Goal: Transaction & Acquisition: Purchase product/service

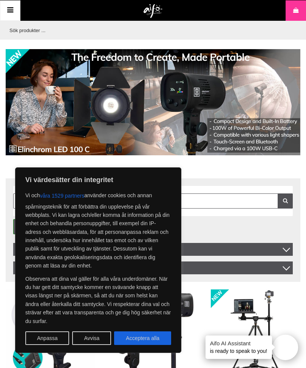
click at [90, 338] on button "Avvisa" at bounding box center [91, 338] width 39 height 14
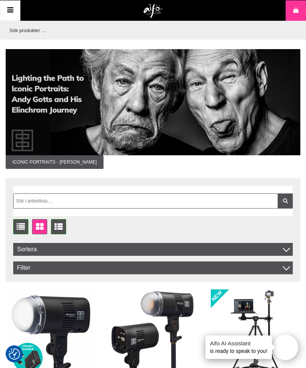
click at [8, 13] on icon at bounding box center [10, 10] width 9 height 11
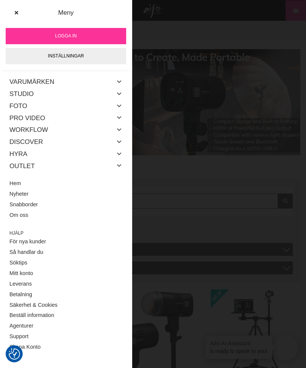
click at [31, 167] on link "Outlet" at bounding box center [21, 166] width 25 height 12
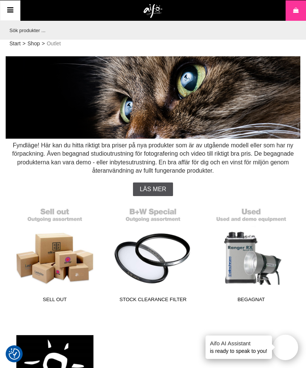
click at [248, 258] on link "Begagnat" at bounding box center [250, 254] width 89 height 102
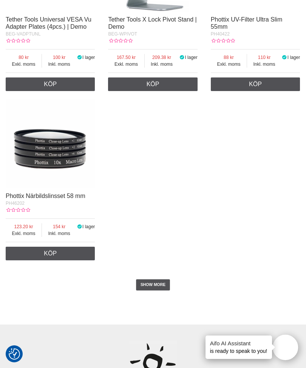
scroll to position [1669, 0]
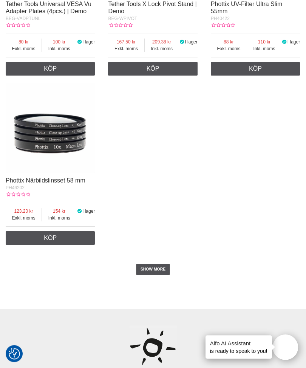
click at [153, 275] on link "SHOW MORE" at bounding box center [153, 269] width 34 height 11
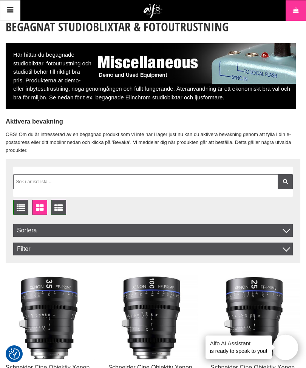
scroll to position [0, 0]
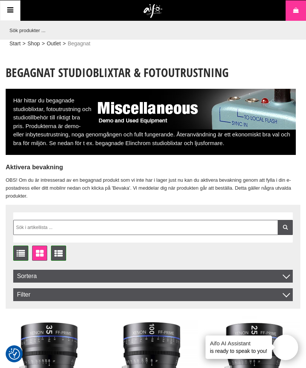
click at [12, 12] on icon at bounding box center [10, 10] width 9 height 11
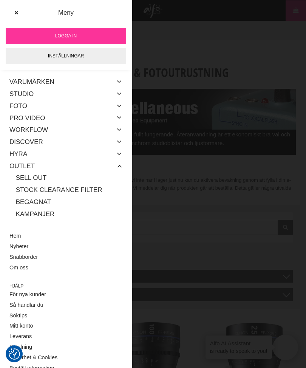
click at [43, 172] on link "Sell out" at bounding box center [69, 178] width 106 height 12
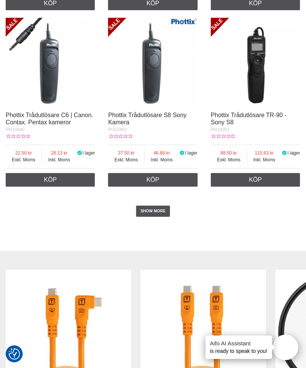
scroll to position [1711, 0]
click at [148, 215] on link "SHOW MORE" at bounding box center [153, 211] width 34 height 11
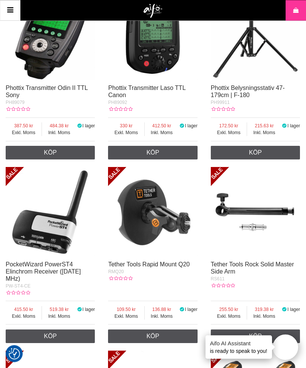
scroll to position [2812, 0]
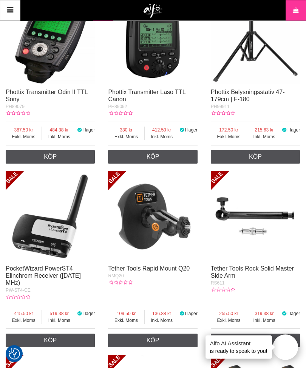
click at [11, 9] on icon at bounding box center [10, 10] width 9 height 11
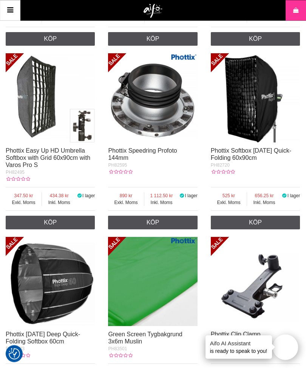
scroll to position [2032, 0]
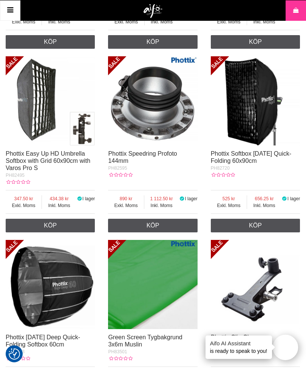
click at [11, 13] on icon at bounding box center [10, 10] width 9 height 11
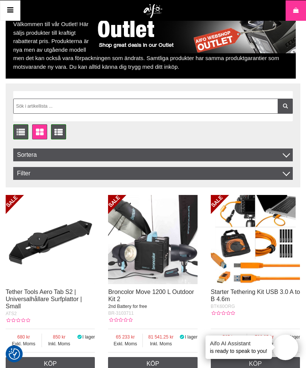
scroll to position [0, 0]
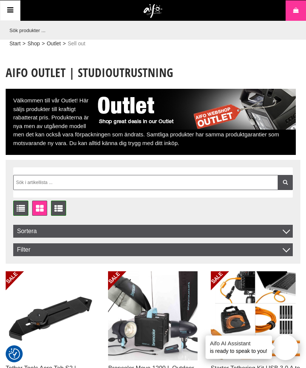
click at [11, 8] on icon at bounding box center [10, 10] width 9 height 11
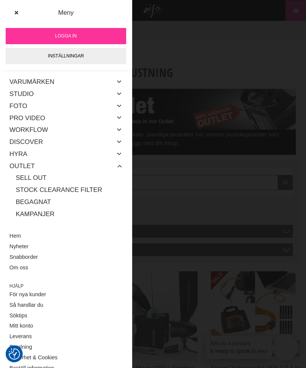
click at [22, 94] on link "Studio" at bounding box center [21, 94] width 24 height 12
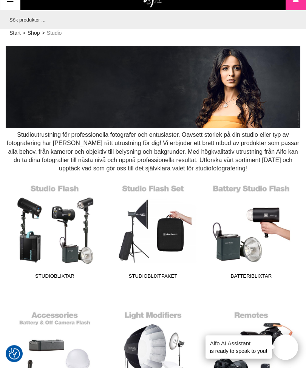
scroll to position [11, 0]
click at [240, 243] on link "Batteriblixtar" at bounding box center [250, 231] width 89 height 102
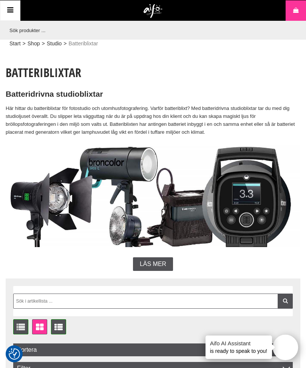
click at [6, 11] on icon at bounding box center [10, 10] width 9 height 11
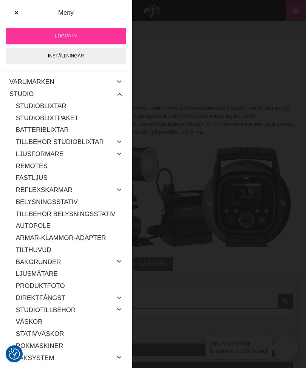
click at [44, 162] on link "Remotes" at bounding box center [69, 166] width 106 height 12
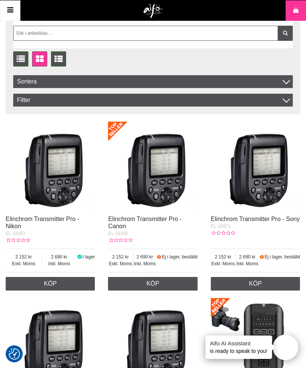
scroll to position [186, 0]
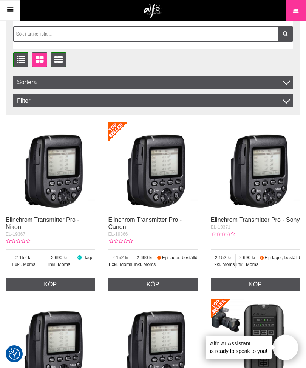
click at [51, 183] on img at bounding box center [50, 166] width 89 height 89
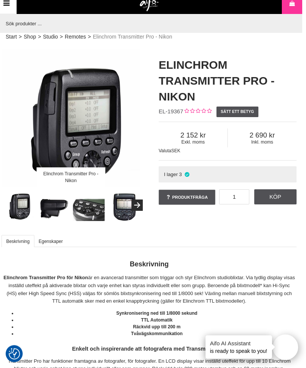
scroll to position [0, 4]
